Goal: Find specific page/section: Find specific page/section

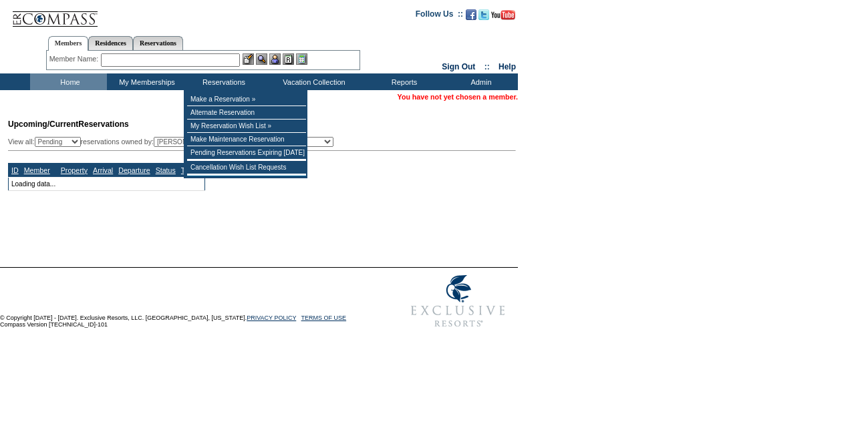
click at [187, 63] on input "text" at bounding box center [170, 59] width 139 height 13
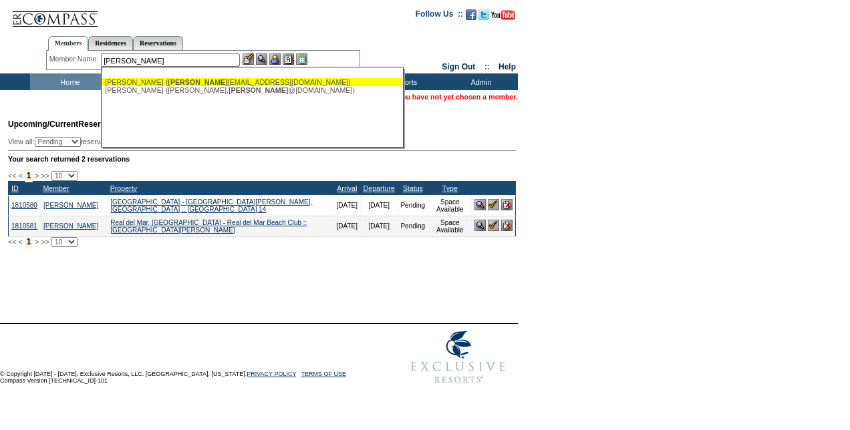
click at [186, 84] on span "[PERSON_NAME]" at bounding box center [197, 82] width 59 height 8
type input "[PERSON_NAME] ([EMAIL_ADDRESS][DOMAIN_NAME])"
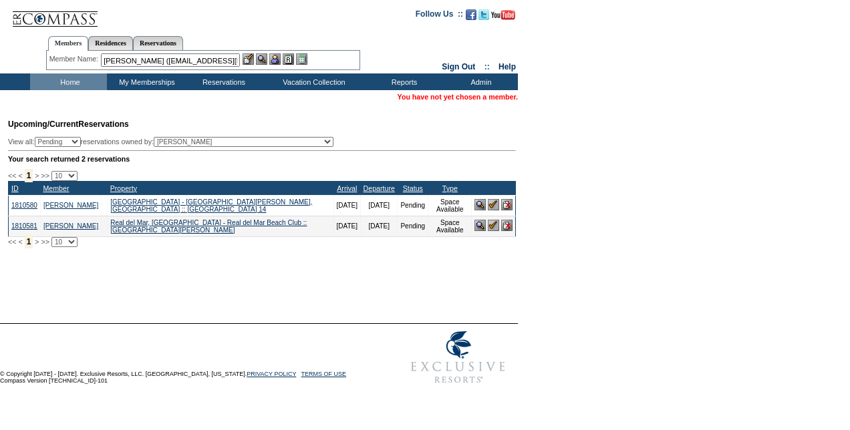
click at [281, 62] on img at bounding box center [274, 58] width 11 height 11
click at [264, 61] on img at bounding box center [261, 58] width 11 height 11
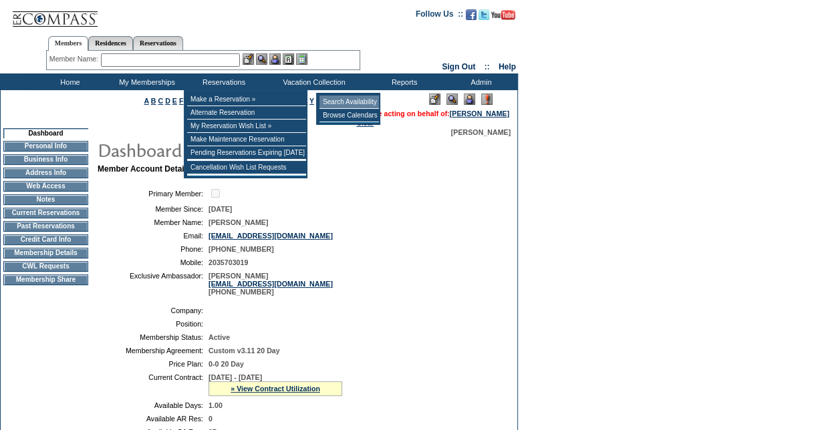
click at [359, 112] on td "Browse Calendars" at bounding box center [348, 115] width 59 height 13
